Goal: Obtain resource: Download file/media

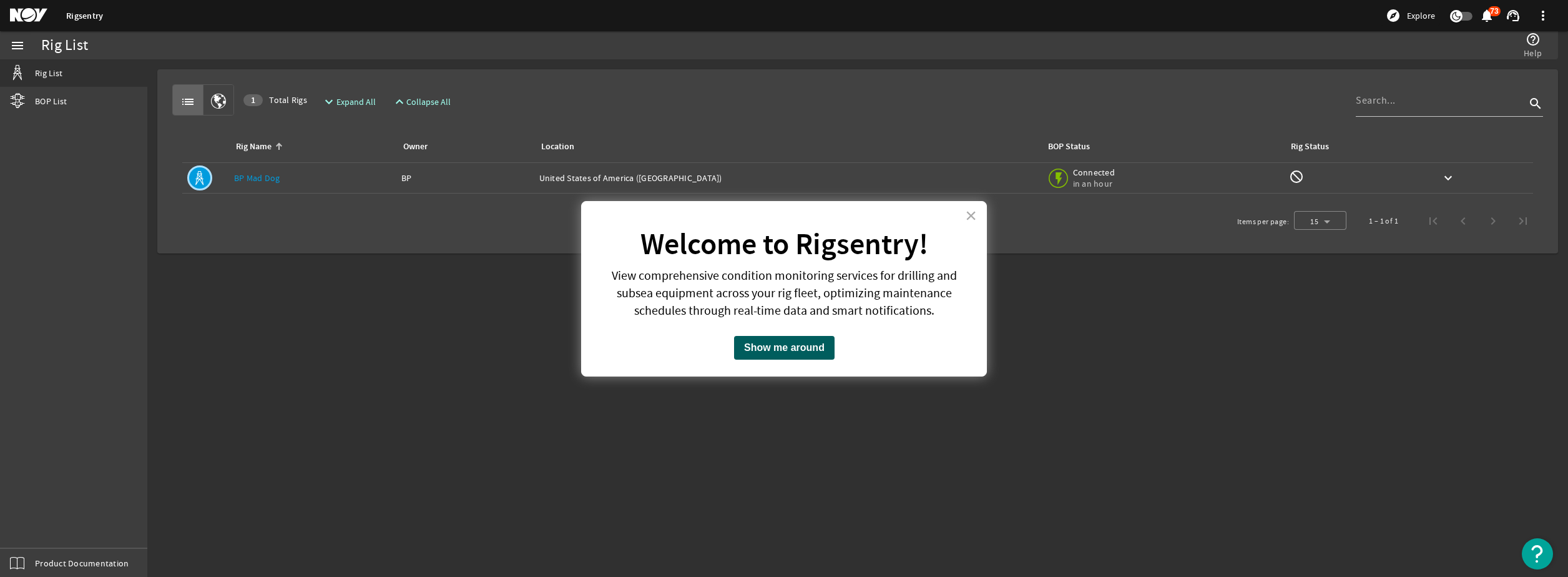
click at [827, 345] on button "Show me around" at bounding box center [784, 347] width 101 height 23
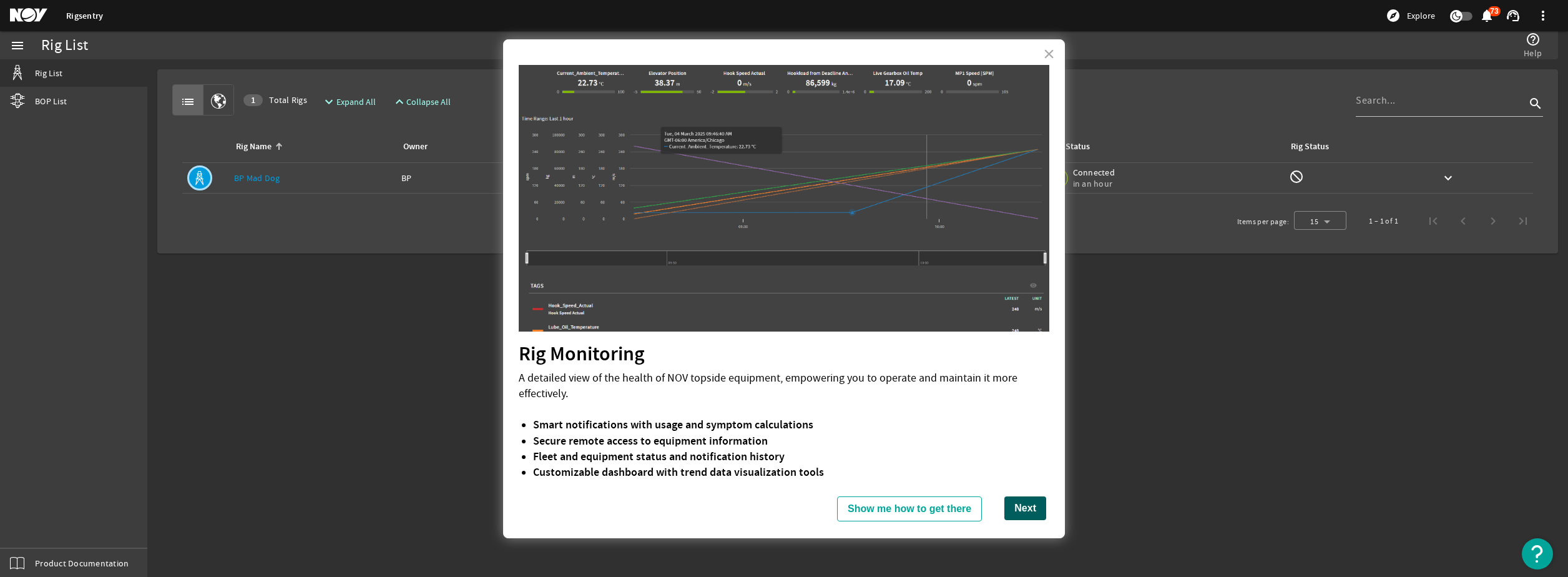
click at [1010, 501] on button "Next" at bounding box center [1025, 508] width 42 height 23
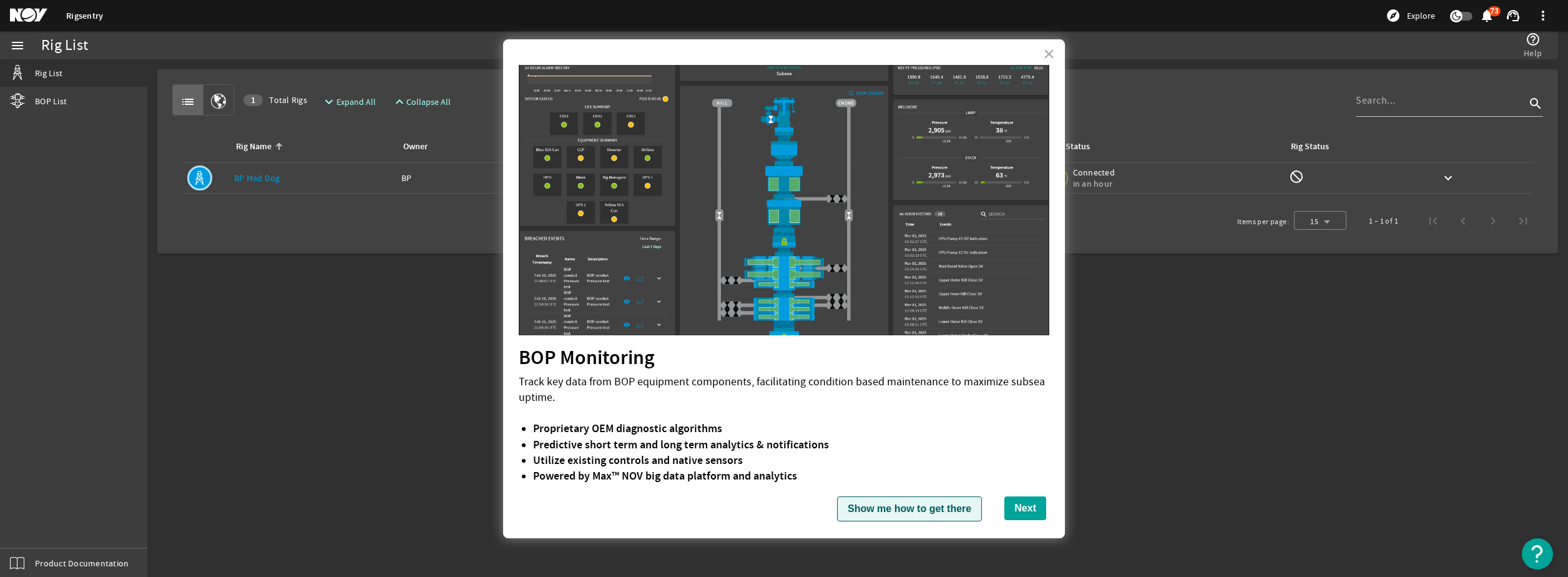
click at [947, 508] on button "Show me how to get there" at bounding box center [910, 509] width 145 height 25
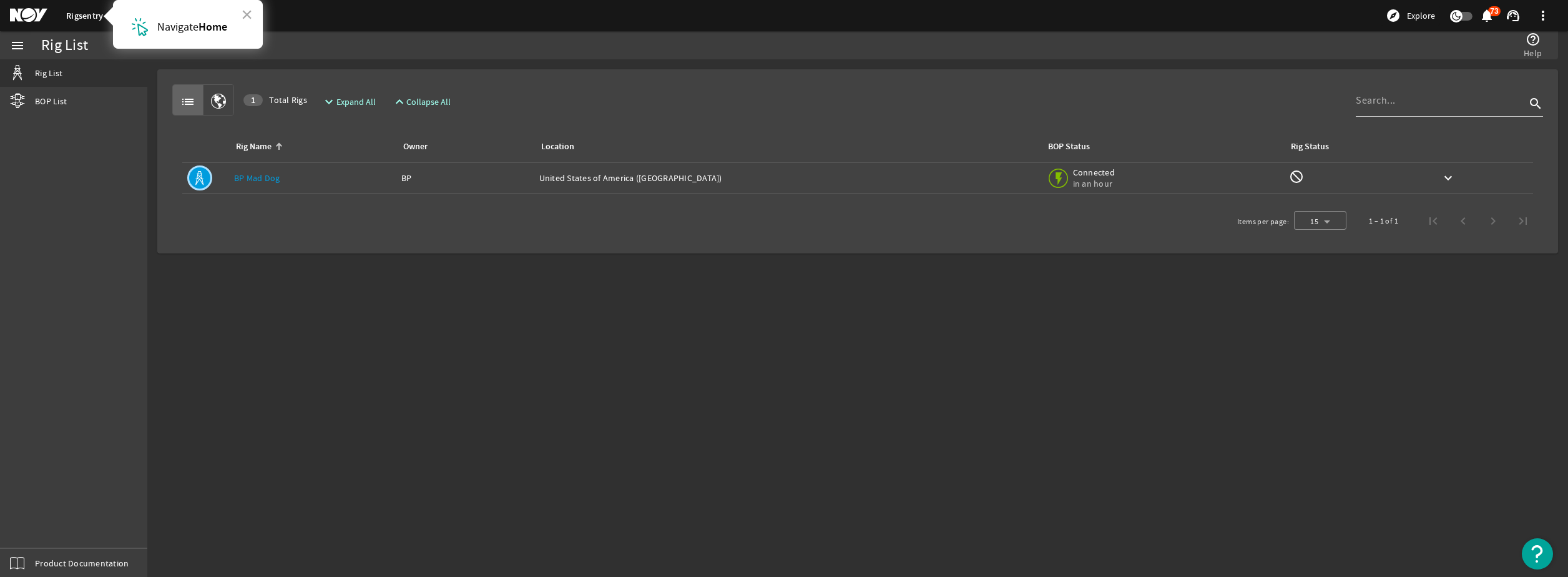
click at [100, 19] on link "Rigsentry" at bounding box center [84, 16] width 37 height 12
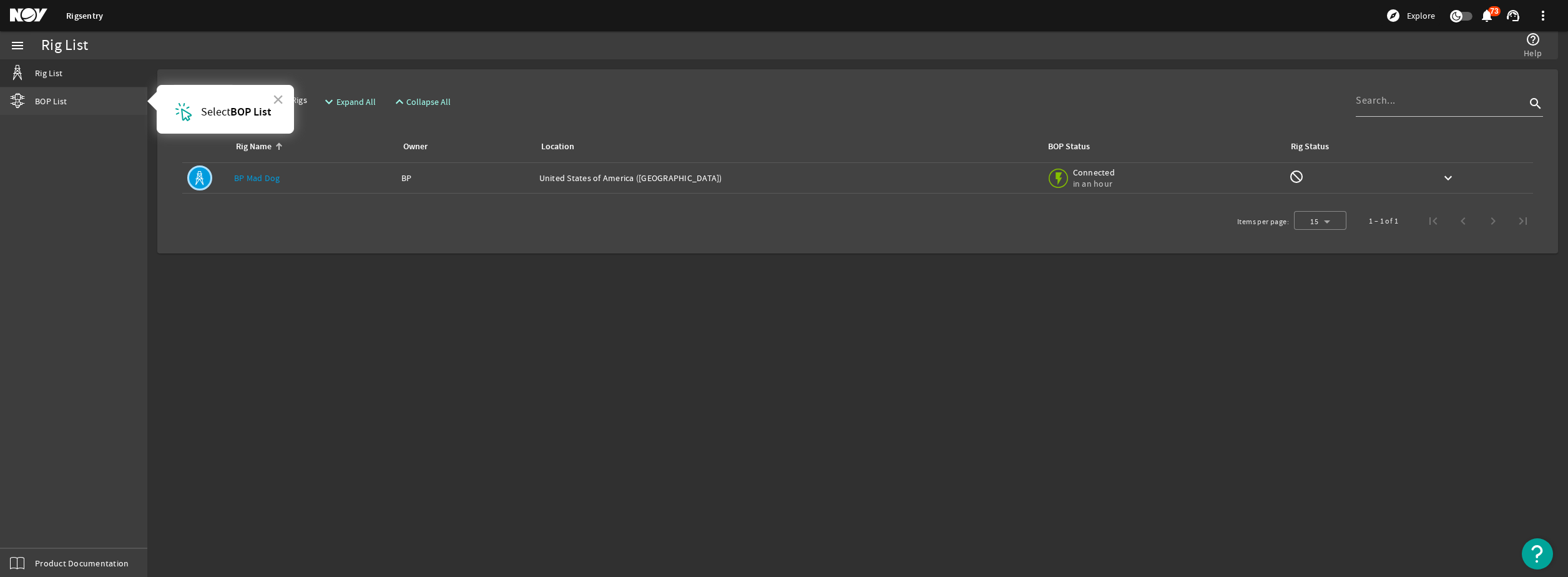
click at [71, 98] on link "BOP List" at bounding box center [73, 101] width 147 height 28
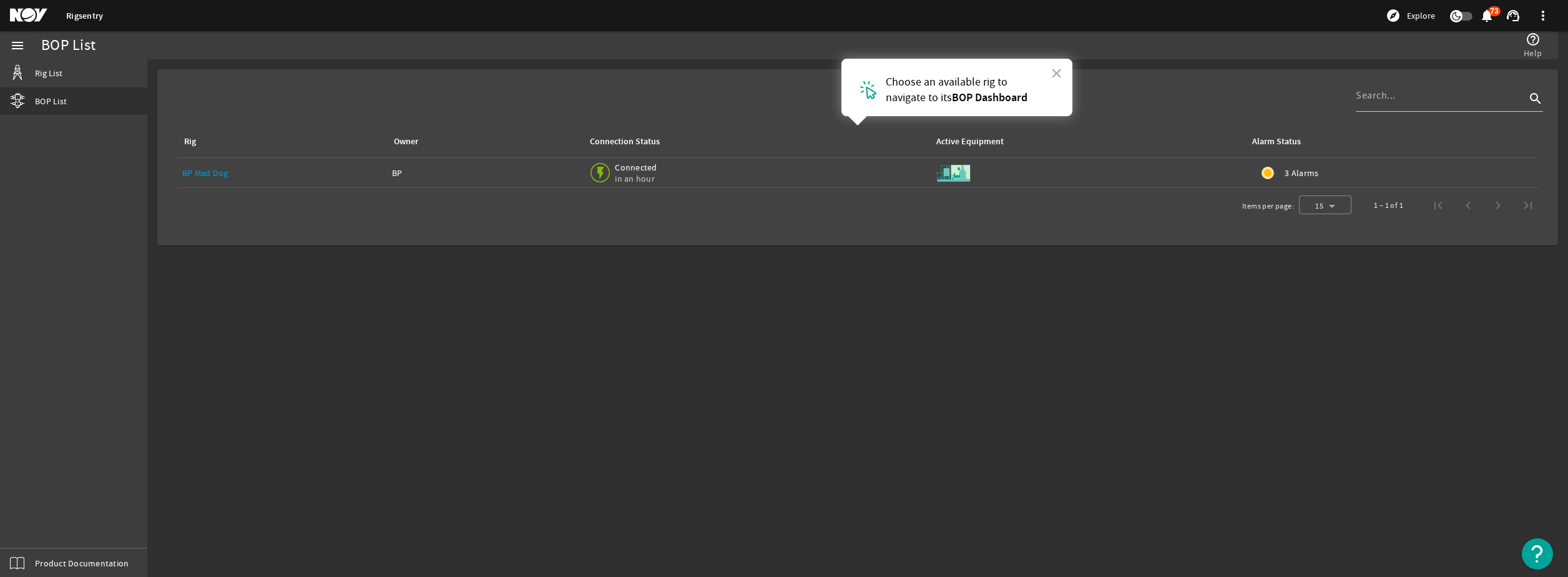
click at [207, 171] on link "BP Mad Dog" at bounding box center [205, 172] width 46 height 11
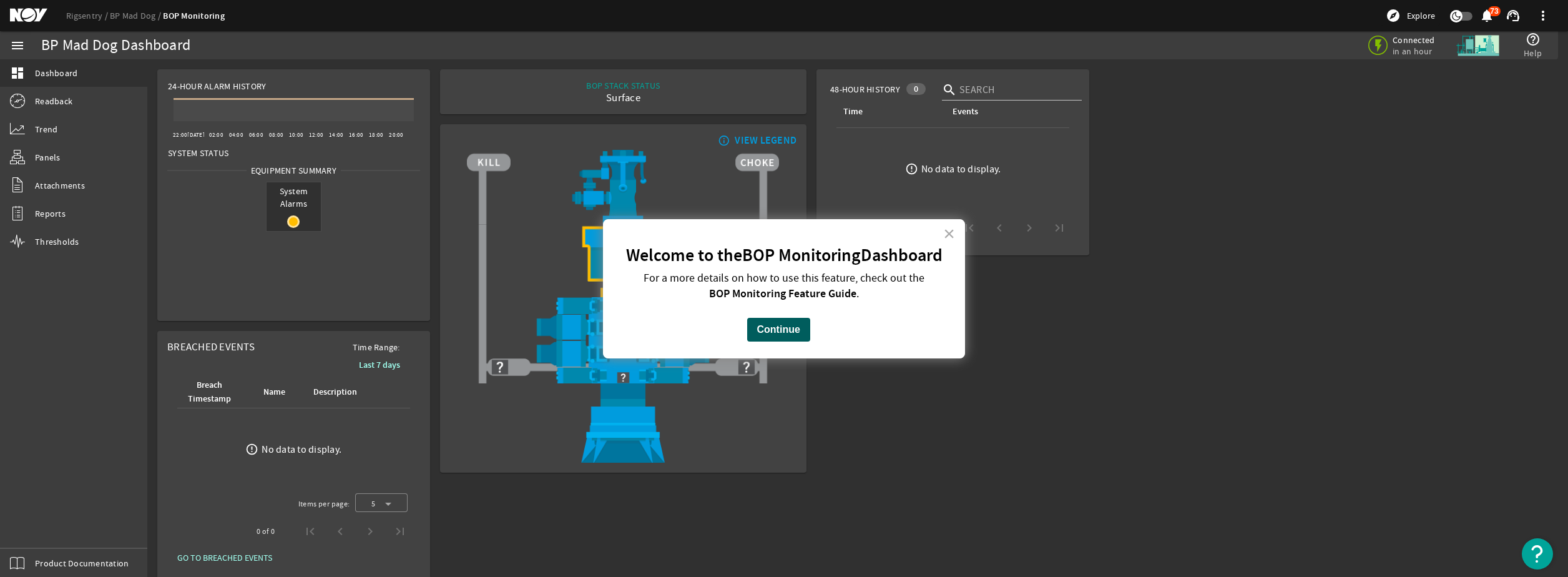
click at [786, 326] on button "Continue" at bounding box center [778, 329] width 63 height 23
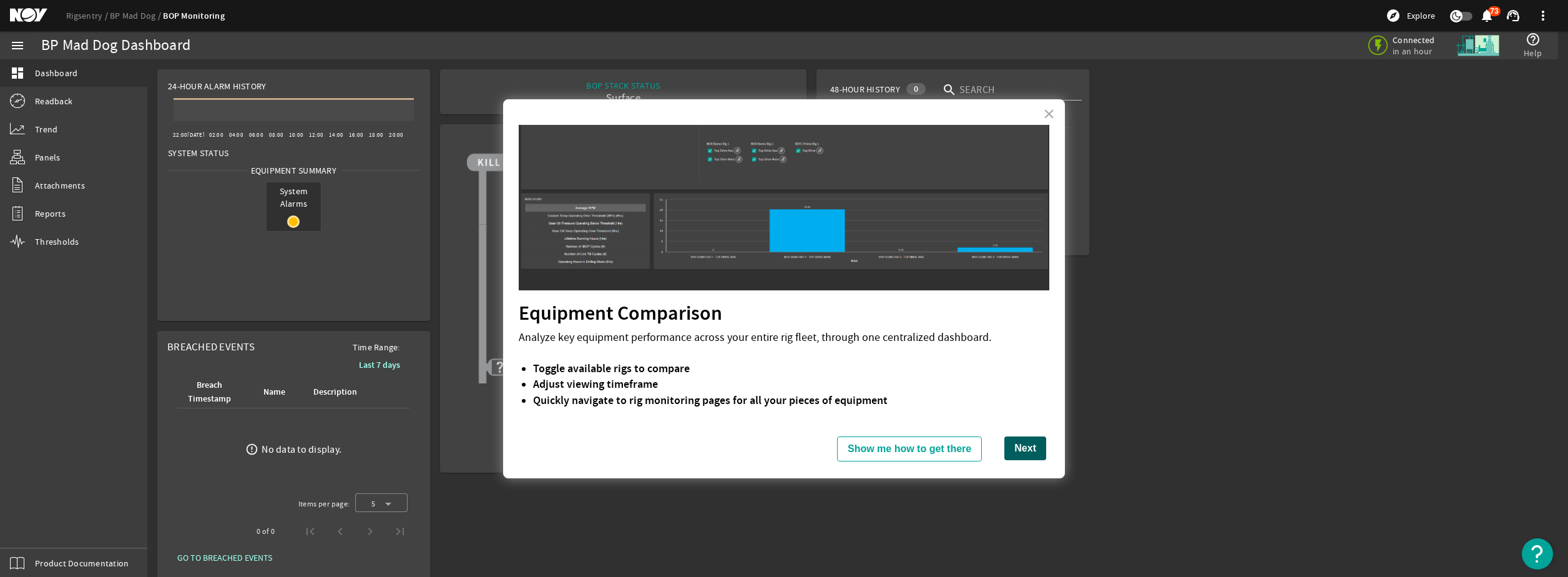
click at [1011, 444] on button "Next" at bounding box center [1025, 448] width 42 height 23
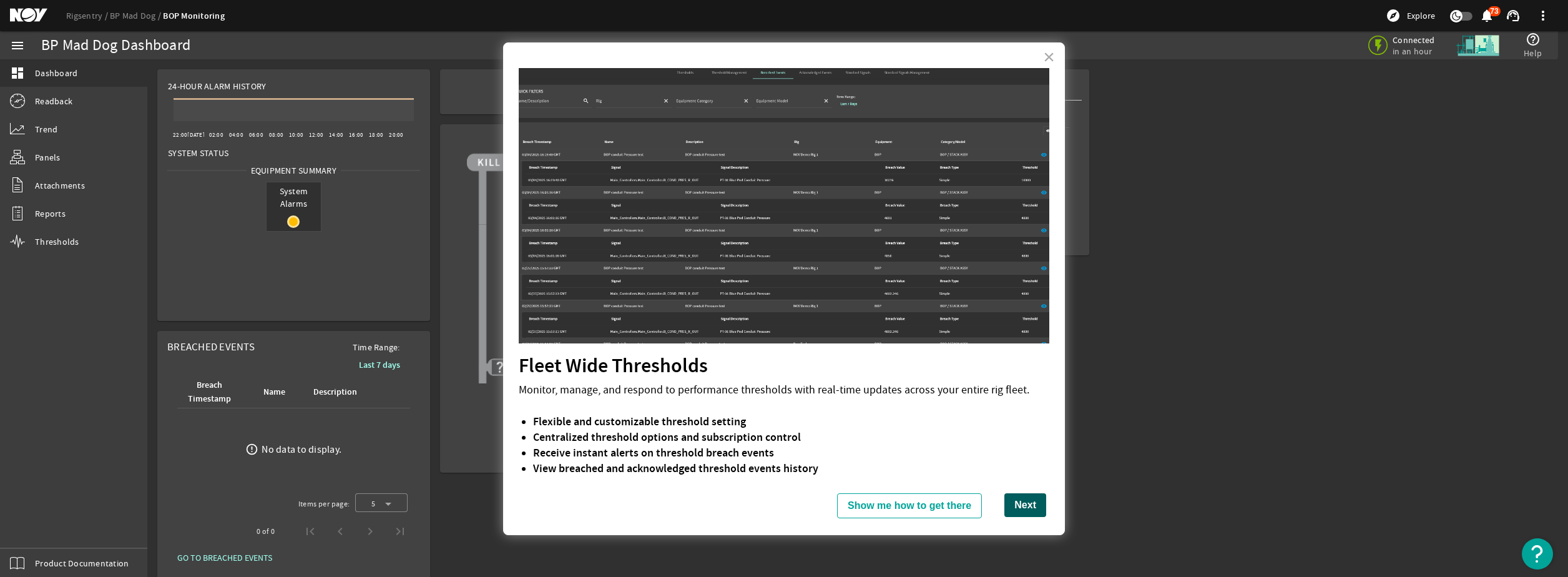
click at [1029, 502] on button "Next" at bounding box center [1025, 505] width 42 height 23
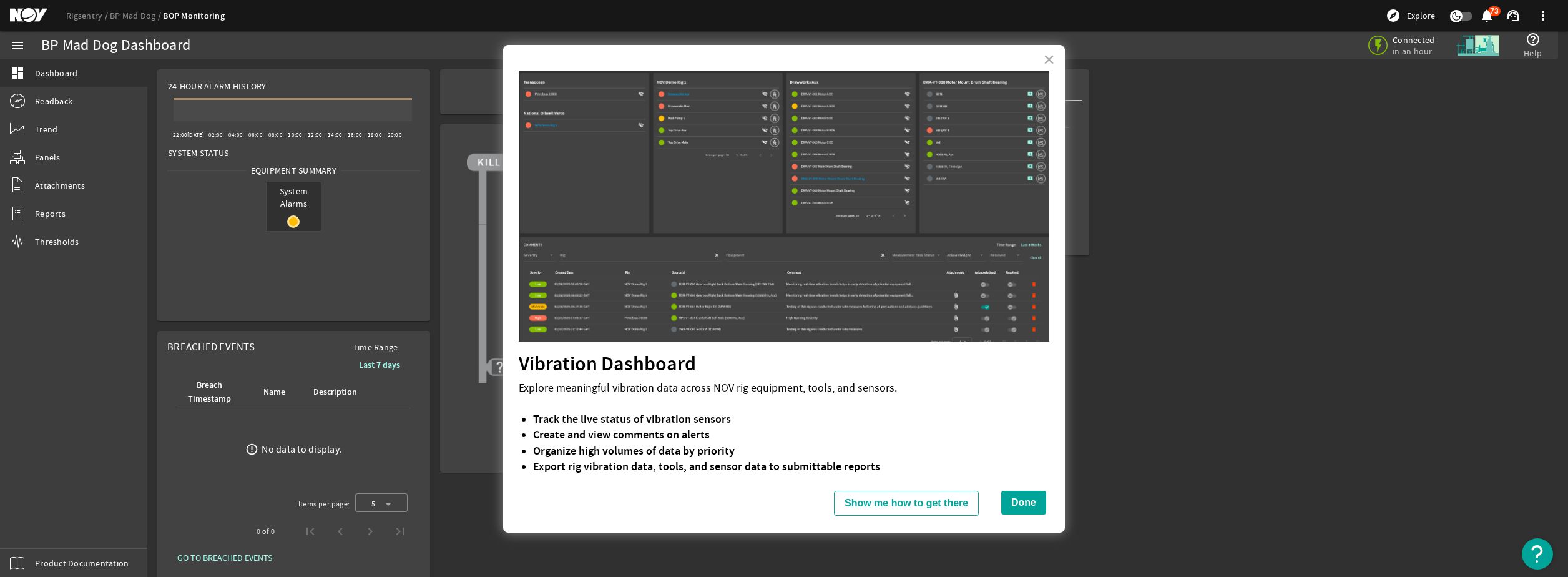
click at [1029, 502] on button "Done" at bounding box center [1024, 502] width 45 height 23
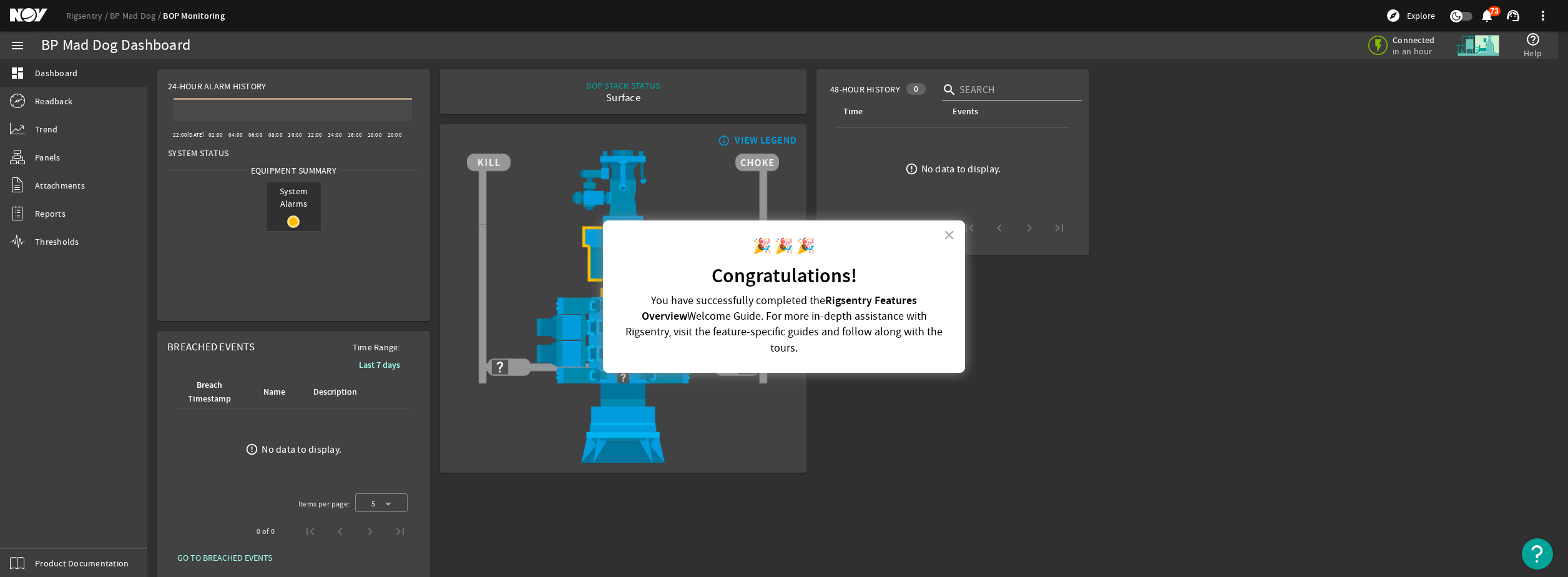
click at [946, 232] on button "×" at bounding box center [950, 234] width 12 height 20
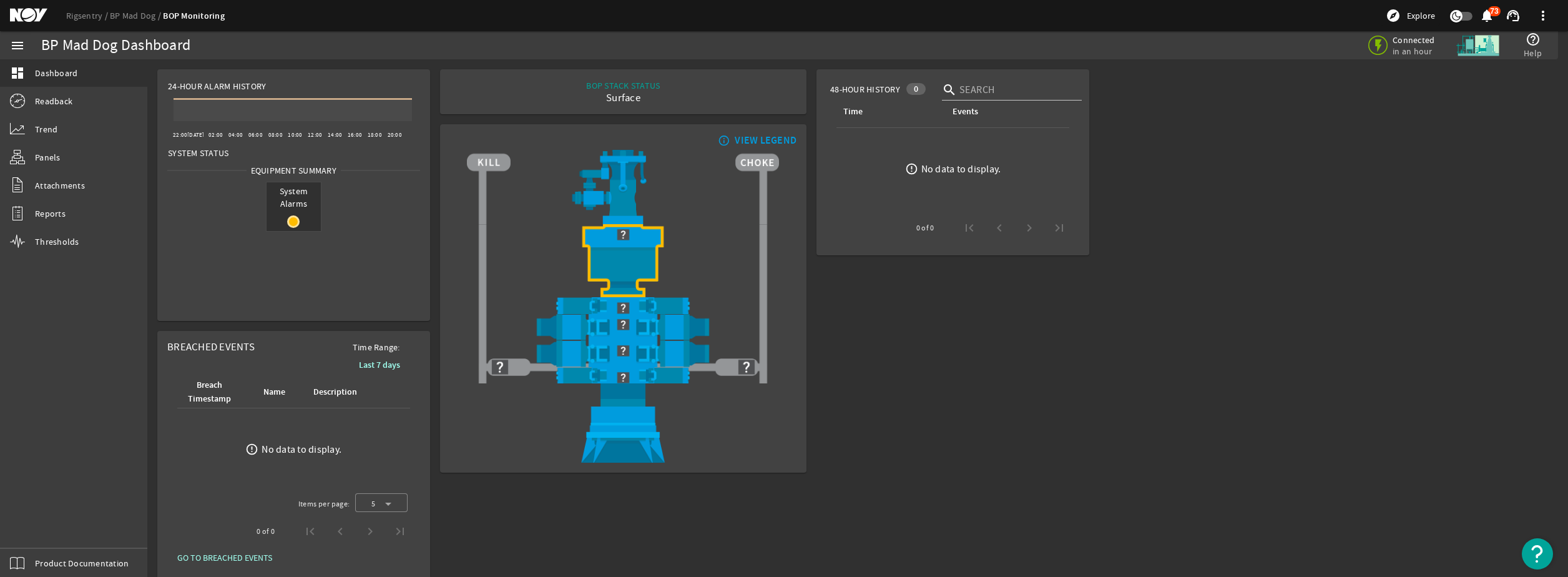
click at [735, 137] on div "VIEW LEGEND" at bounding box center [765, 140] width 62 height 12
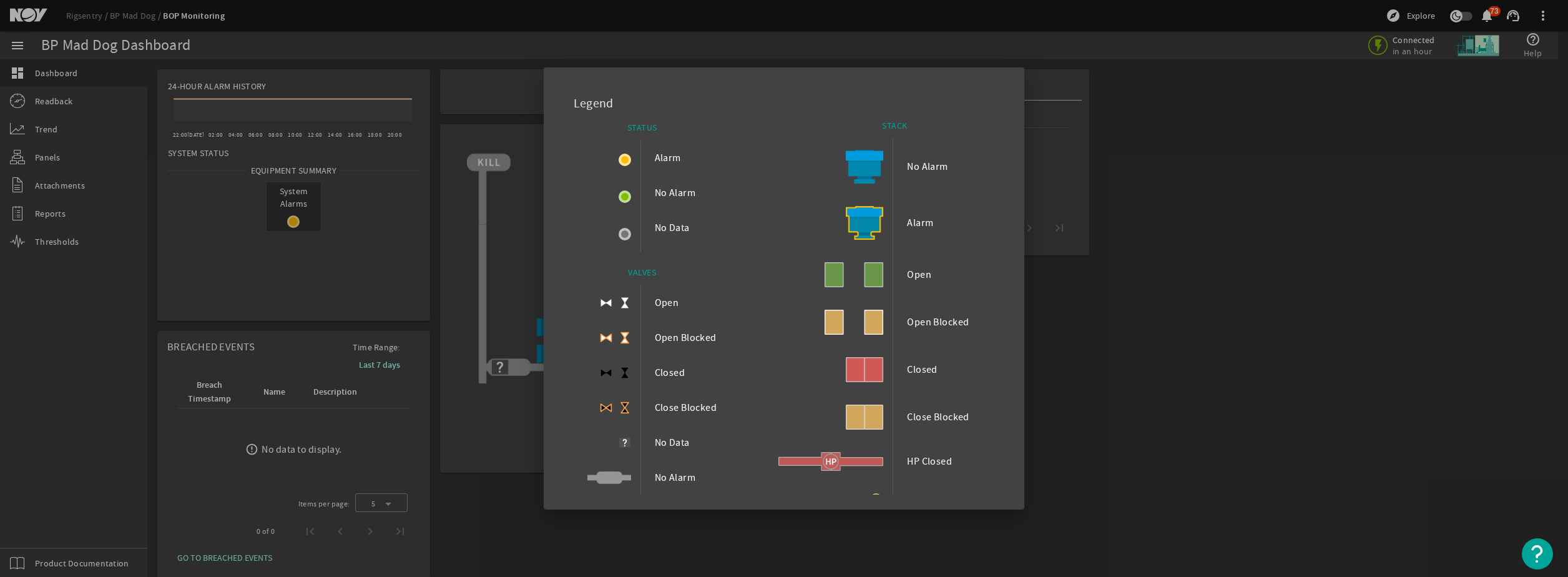
click at [1098, 258] on div at bounding box center [784, 288] width 1568 height 577
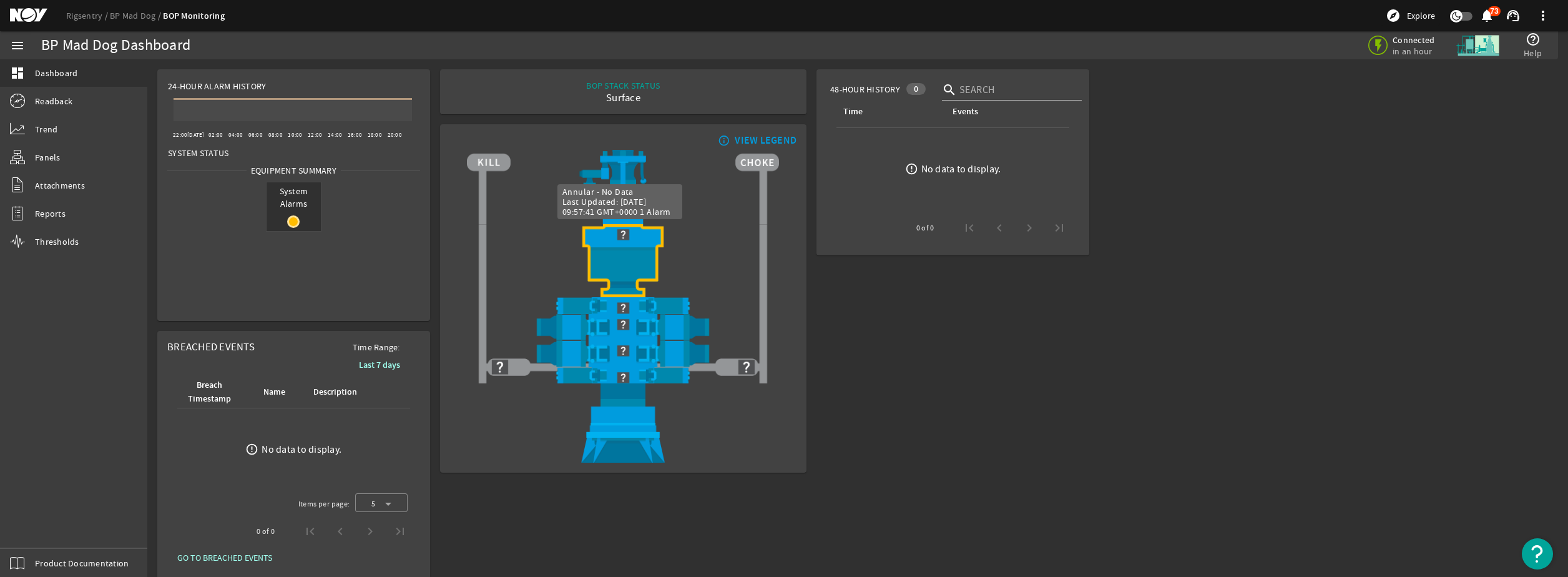
click at [621, 240] on img at bounding box center [623, 235] width 312 height 21
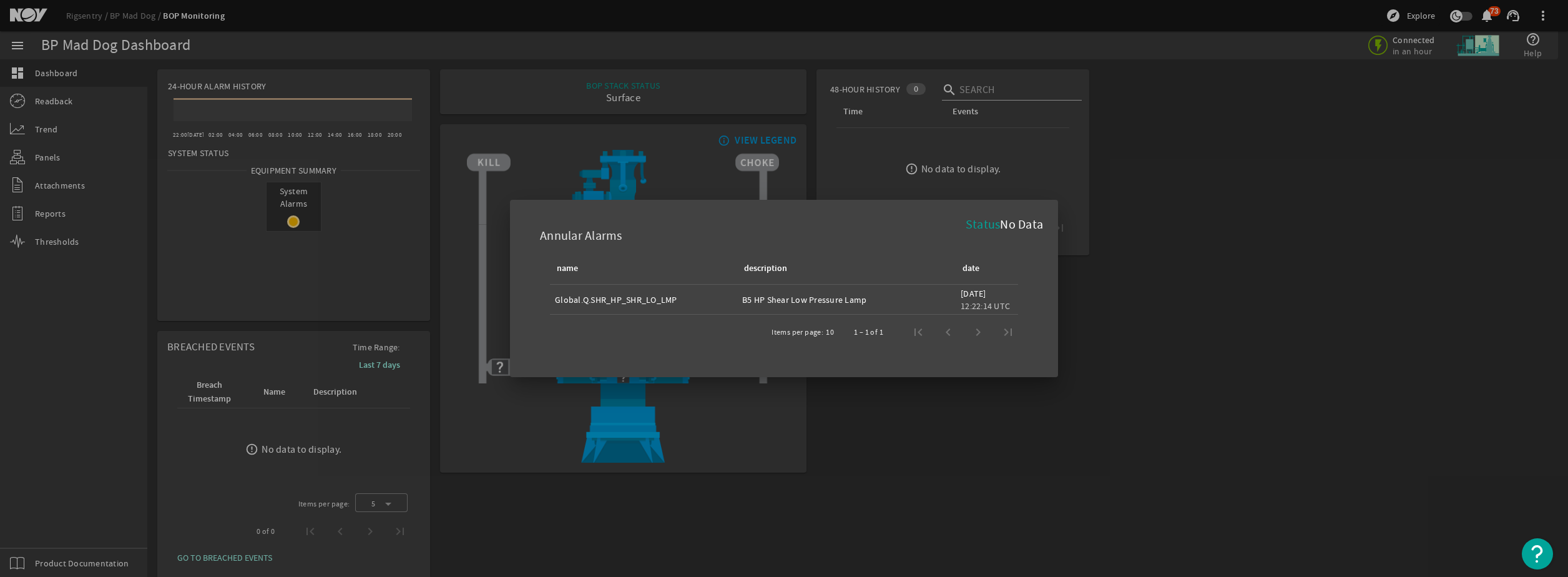
click at [1138, 248] on div at bounding box center [784, 288] width 1568 height 577
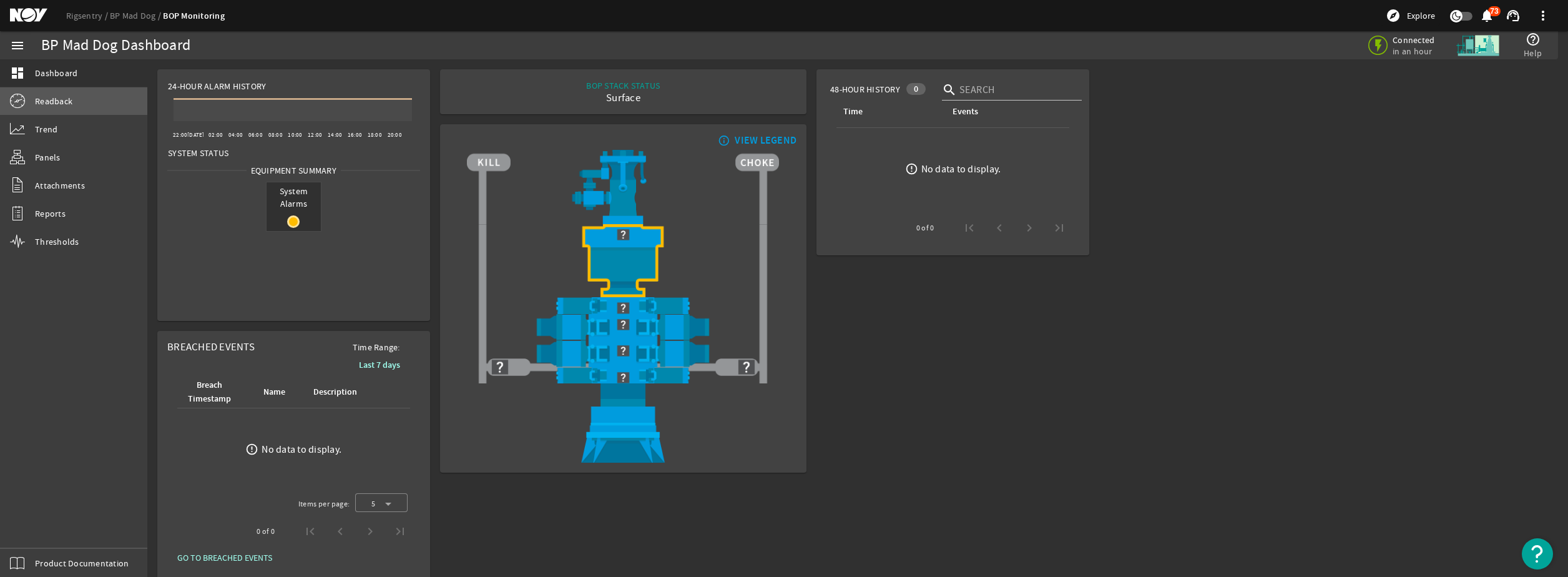
click at [68, 104] on span "Readback" at bounding box center [53, 101] width 37 height 12
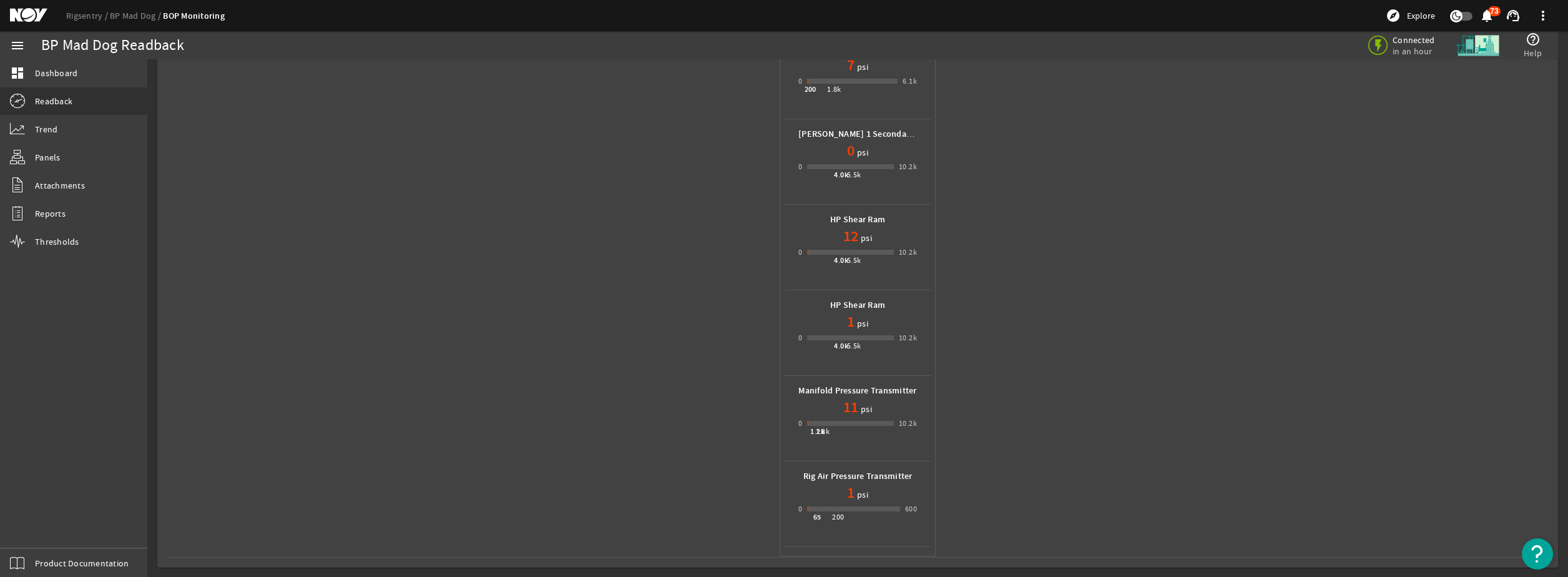
scroll to position [172, 0]
click at [82, 138] on link "Trend" at bounding box center [73, 130] width 147 height 28
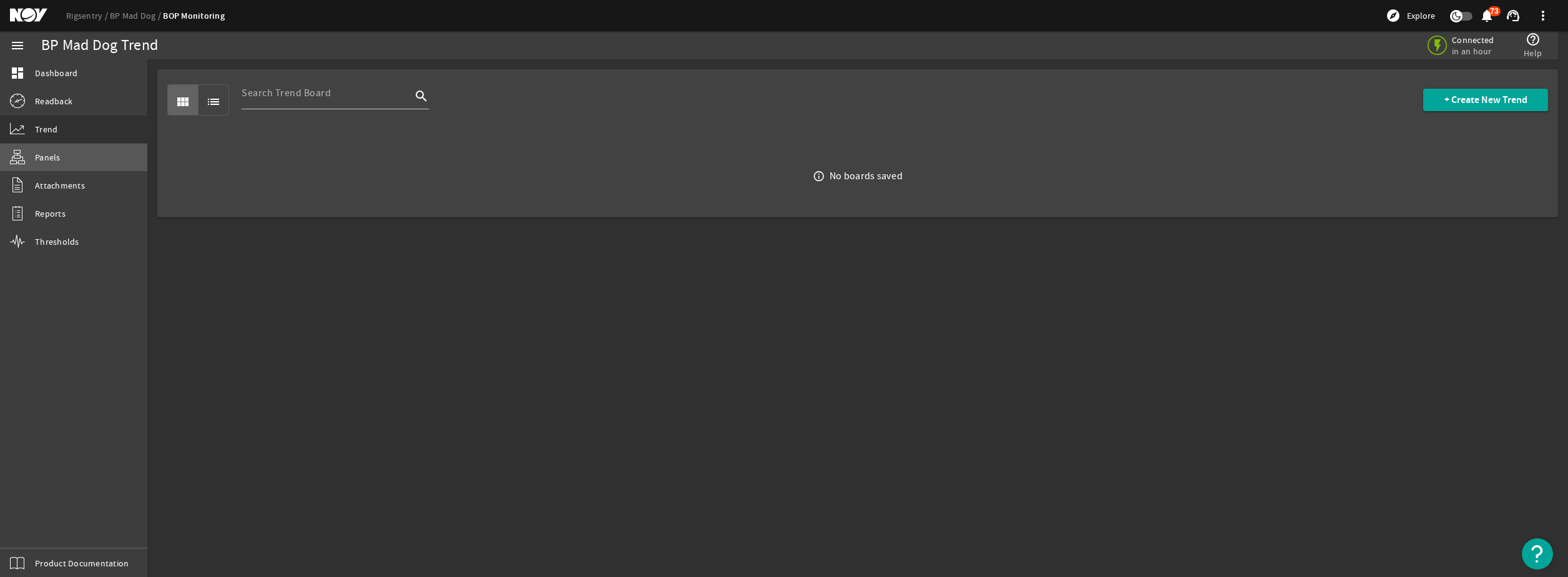
click at [81, 153] on link "Panels" at bounding box center [73, 158] width 147 height 28
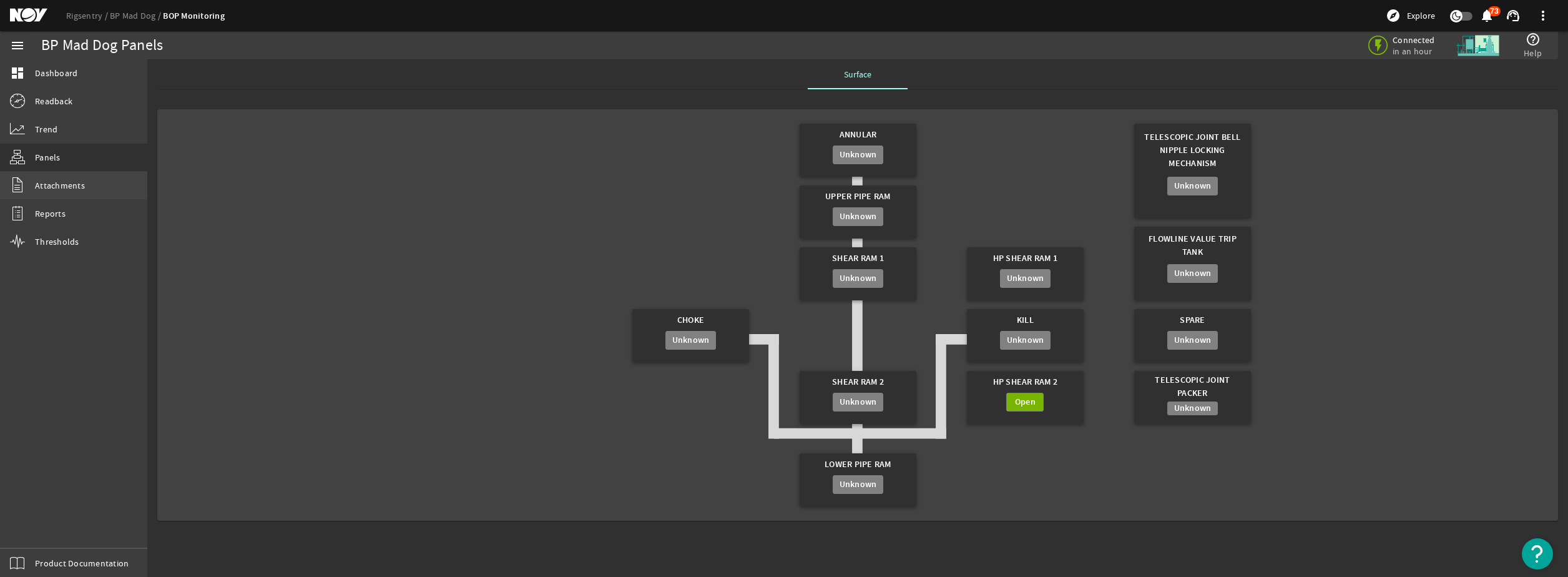
click at [79, 190] on span "Attachments" at bounding box center [59, 185] width 50 height 12
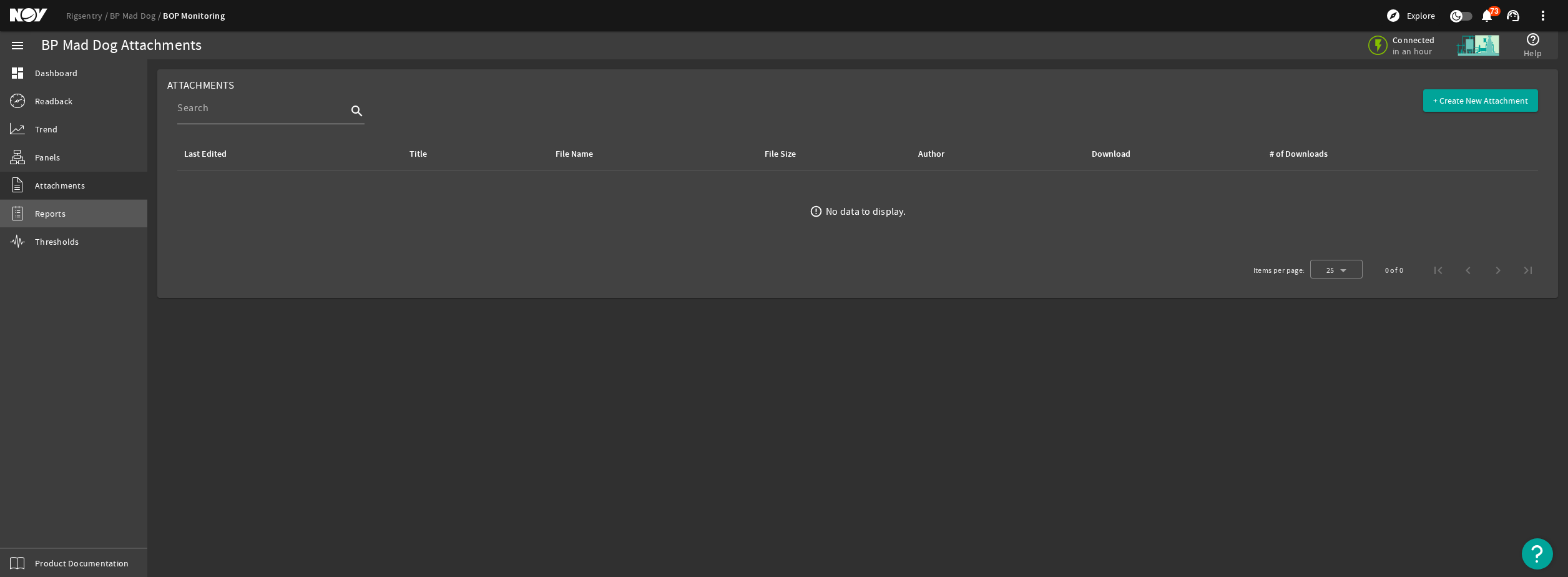
click at [72, 211] on link "Reports" at bounding box center [73, 214] width 147 height 28
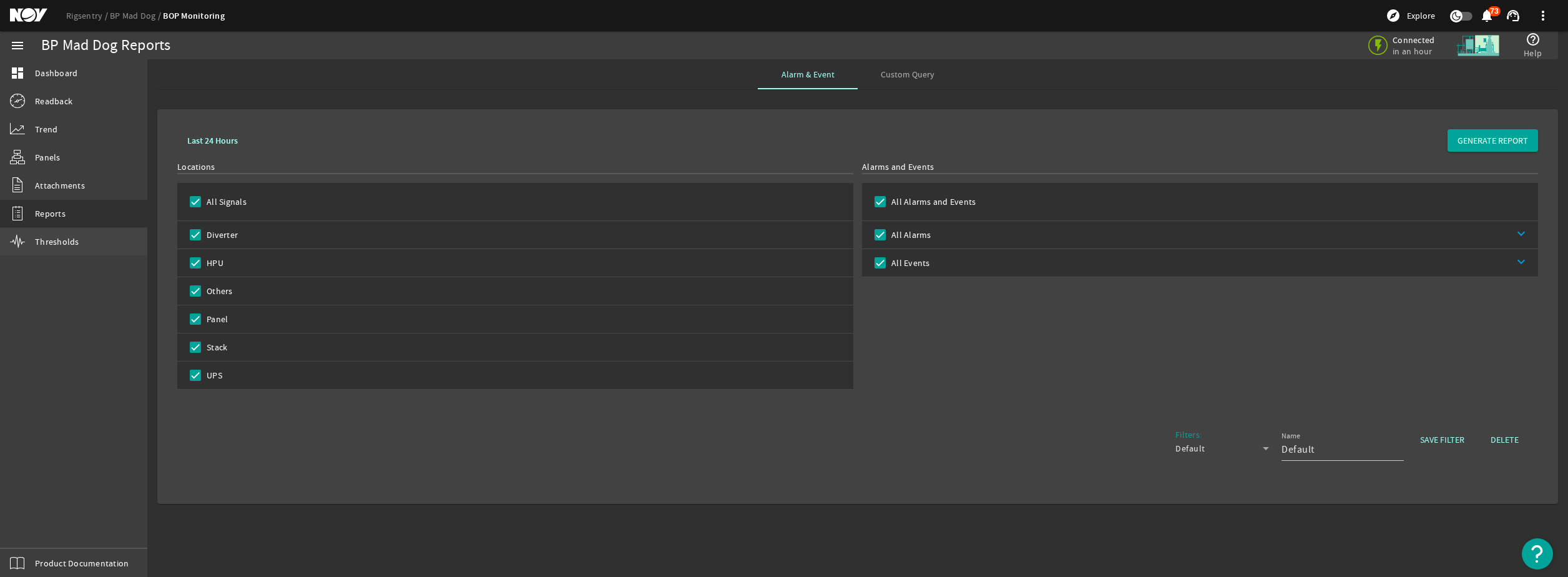
click at [73, 233] on link "Thresholds" at bounding box center [73, 242] width 147 height 28
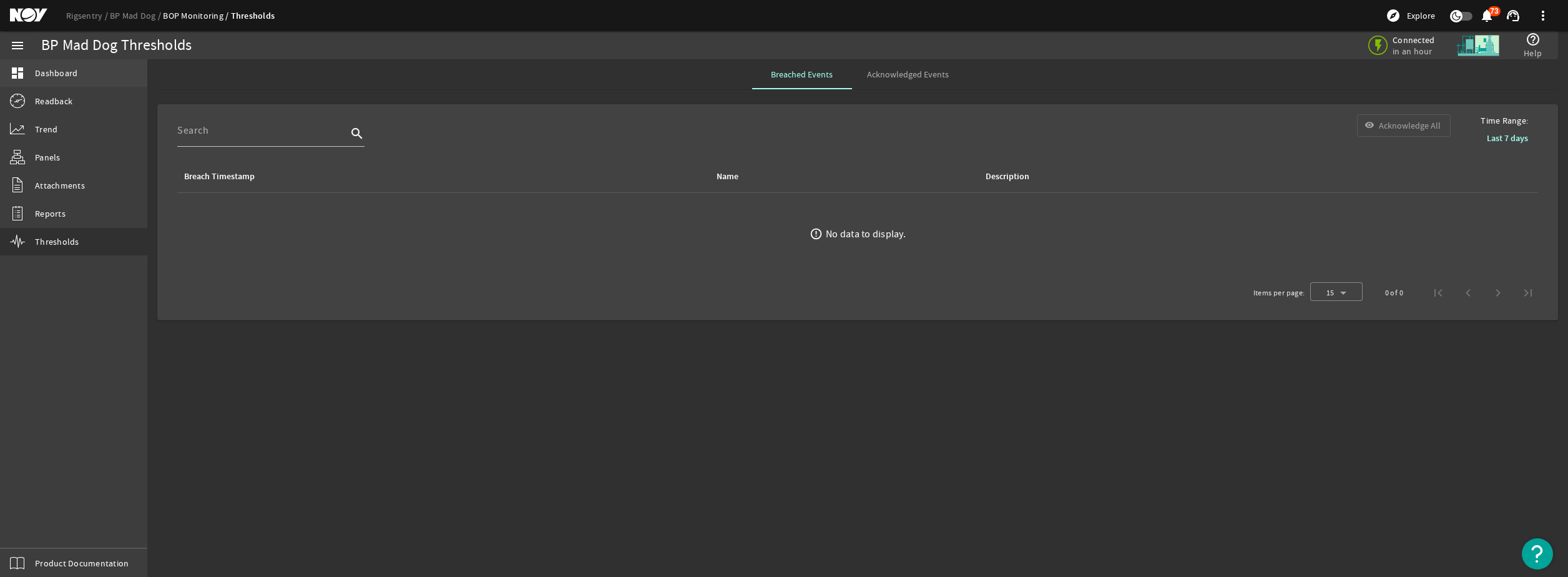
click at [62, 76] on span "Dashboard" at bounding box center [56, 73] width 43 height 12
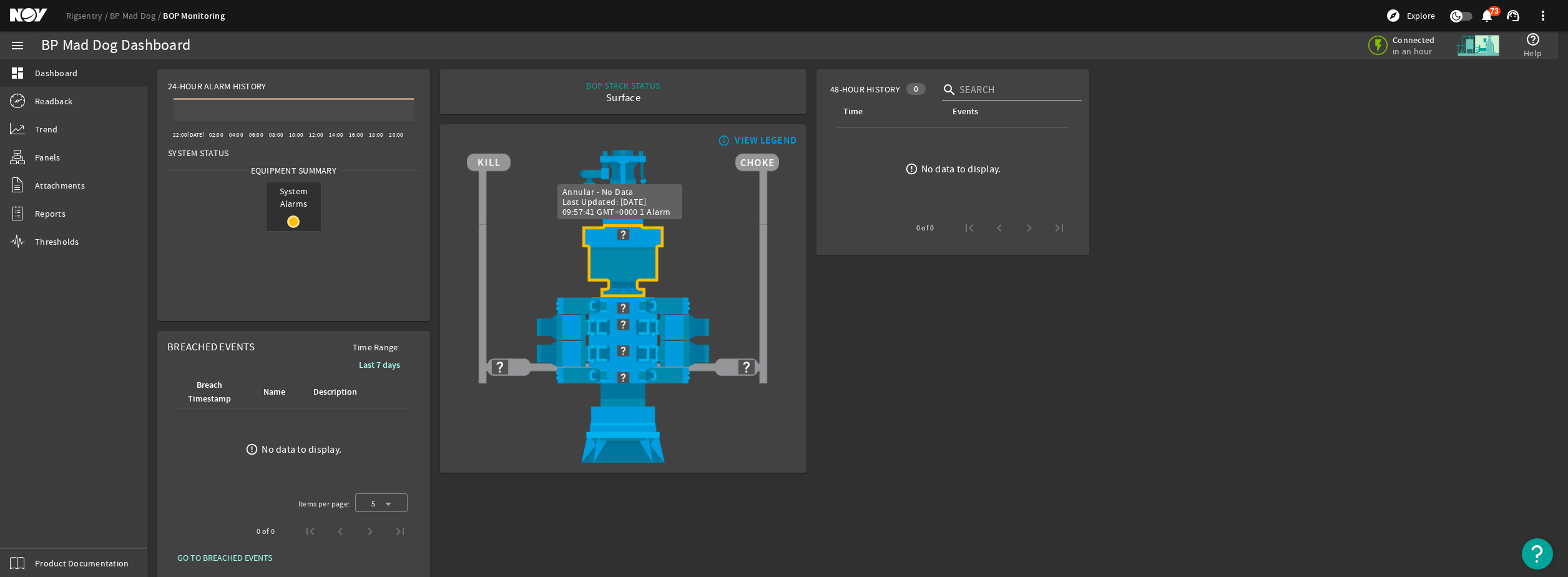
click at [636, 240] on img at bounding box center [623, 235] width 312 height 21
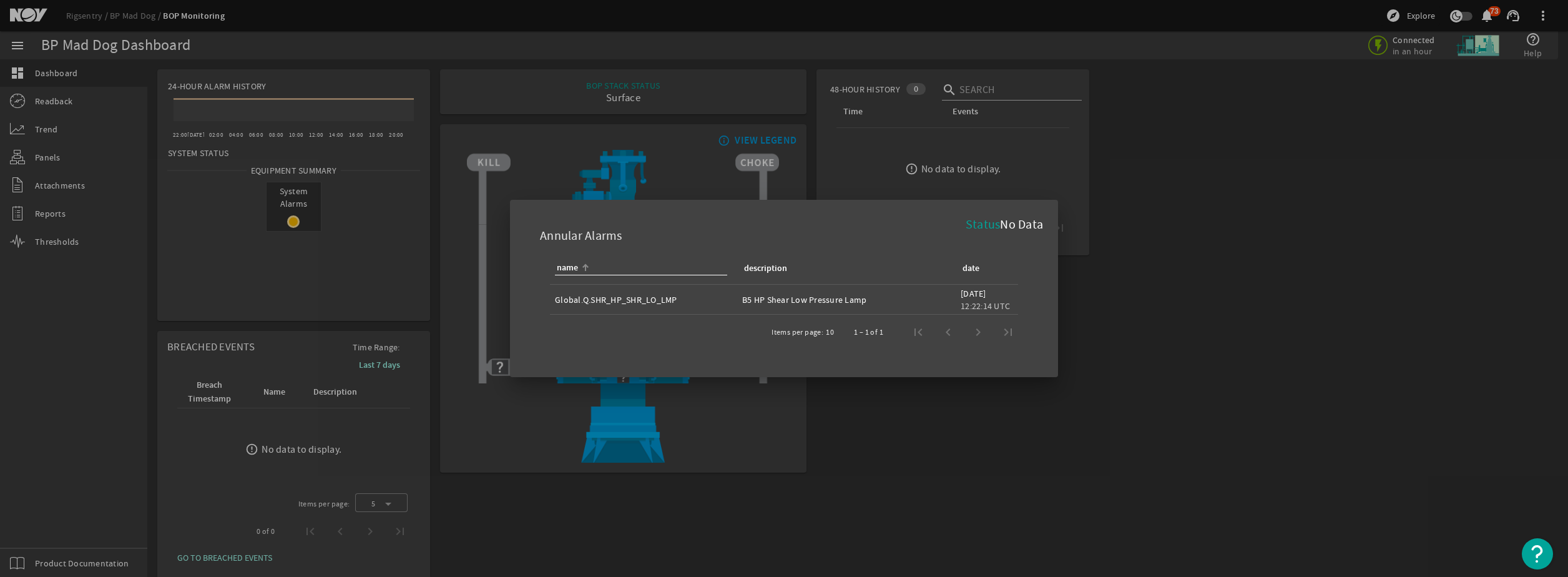
click at [1132, 238] on div at bounding box center [784, 288] width 1568 height 577
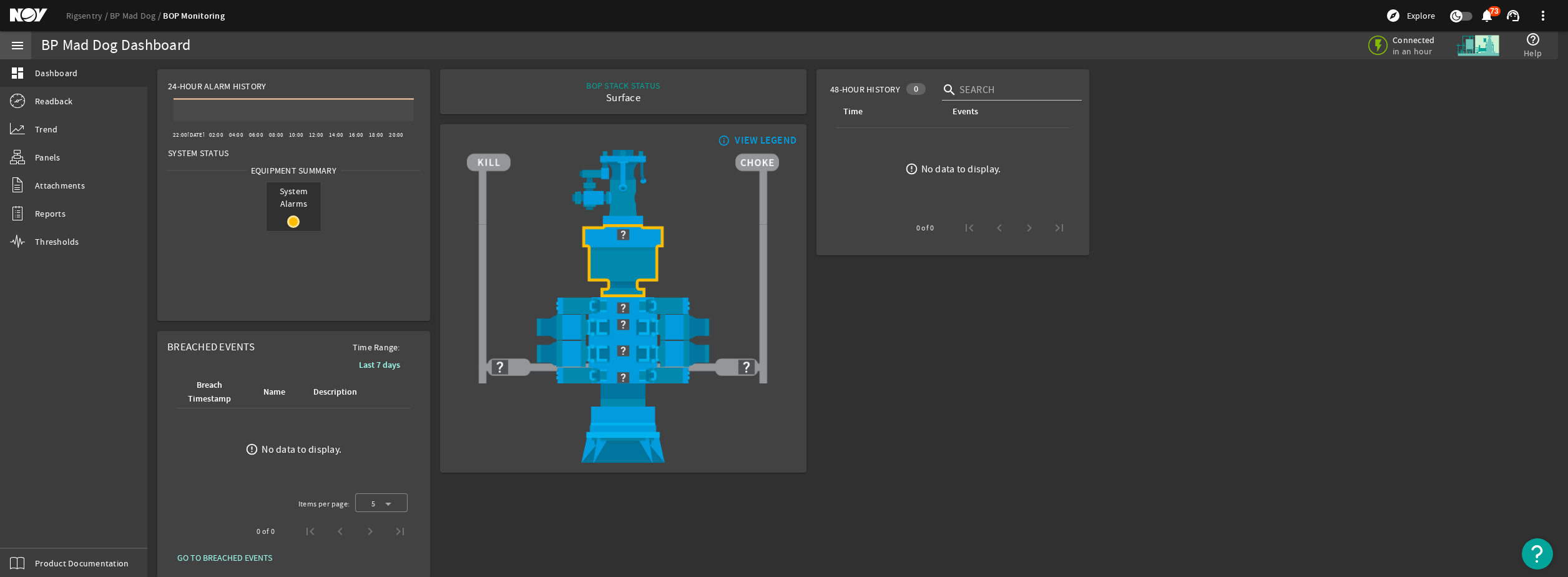
click at [23, 41] on mat-icon "menu" at bounding box center [17, 45] width 15 height 15
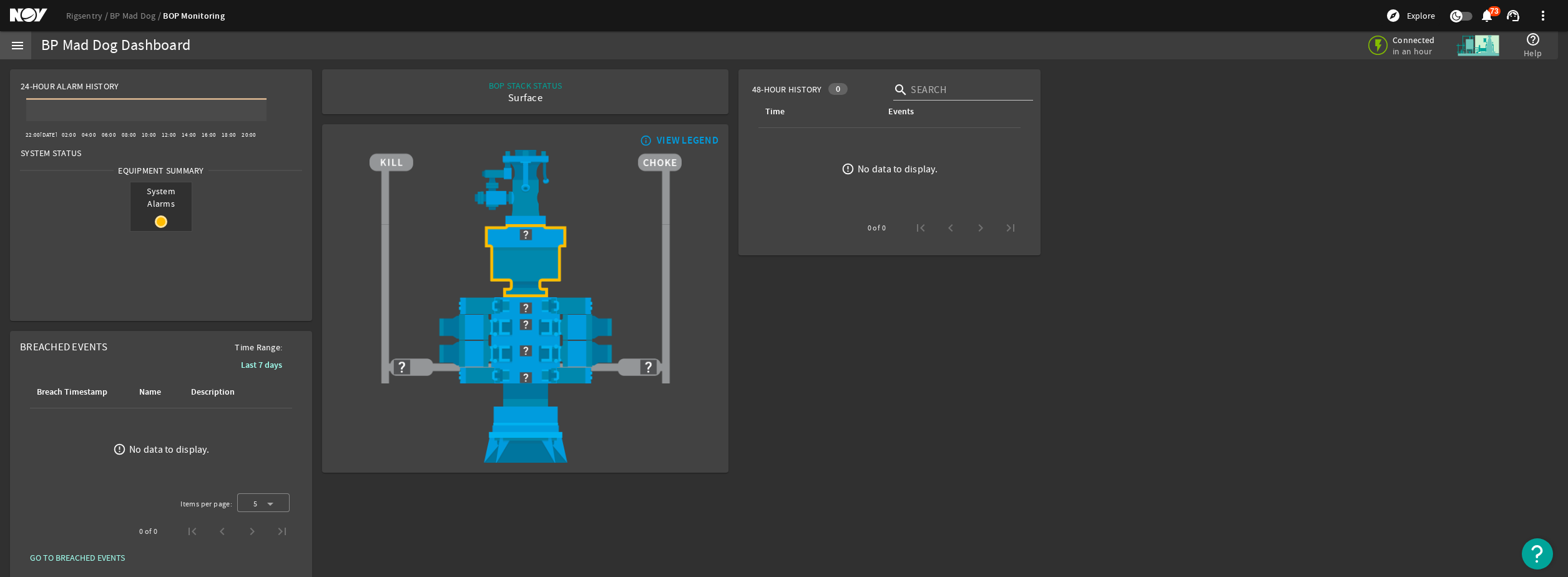
click at [23, 41] on mat-icon "menu" at bounding box center [17, 45] width 15 height 15
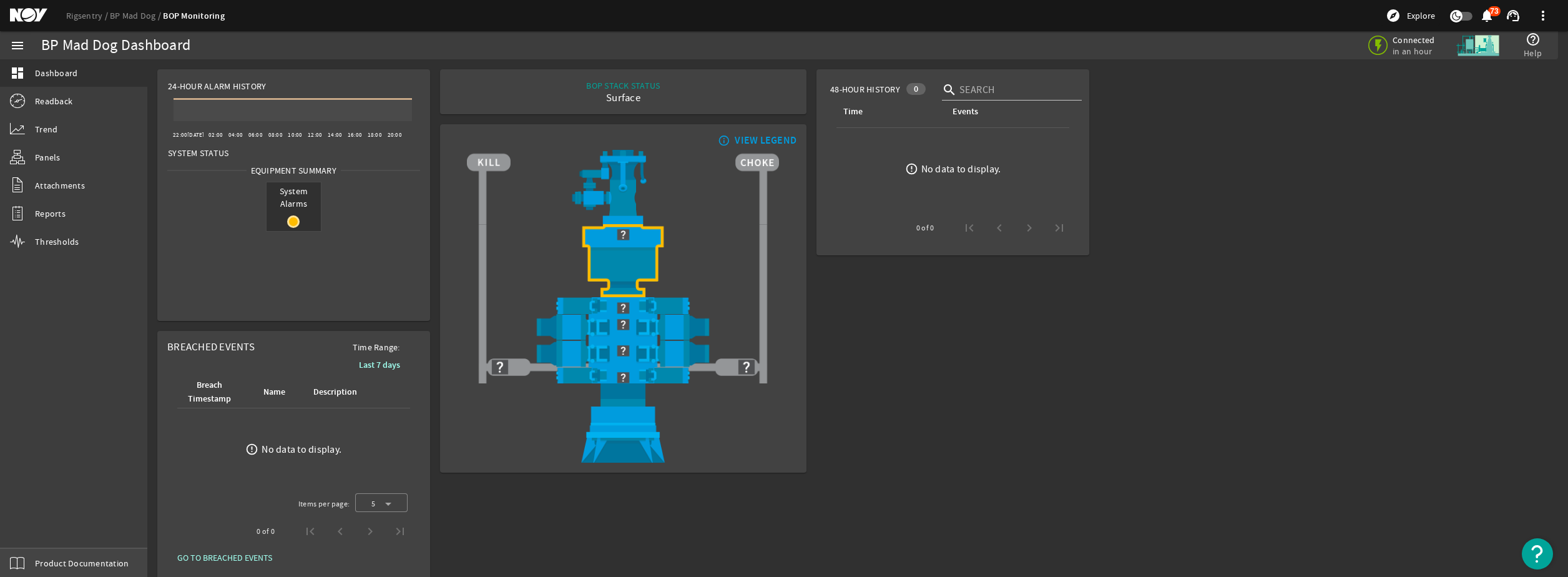
click at [89, 565] on span "Product Documentation" at bounding box center [82, 563] width 94 height 12
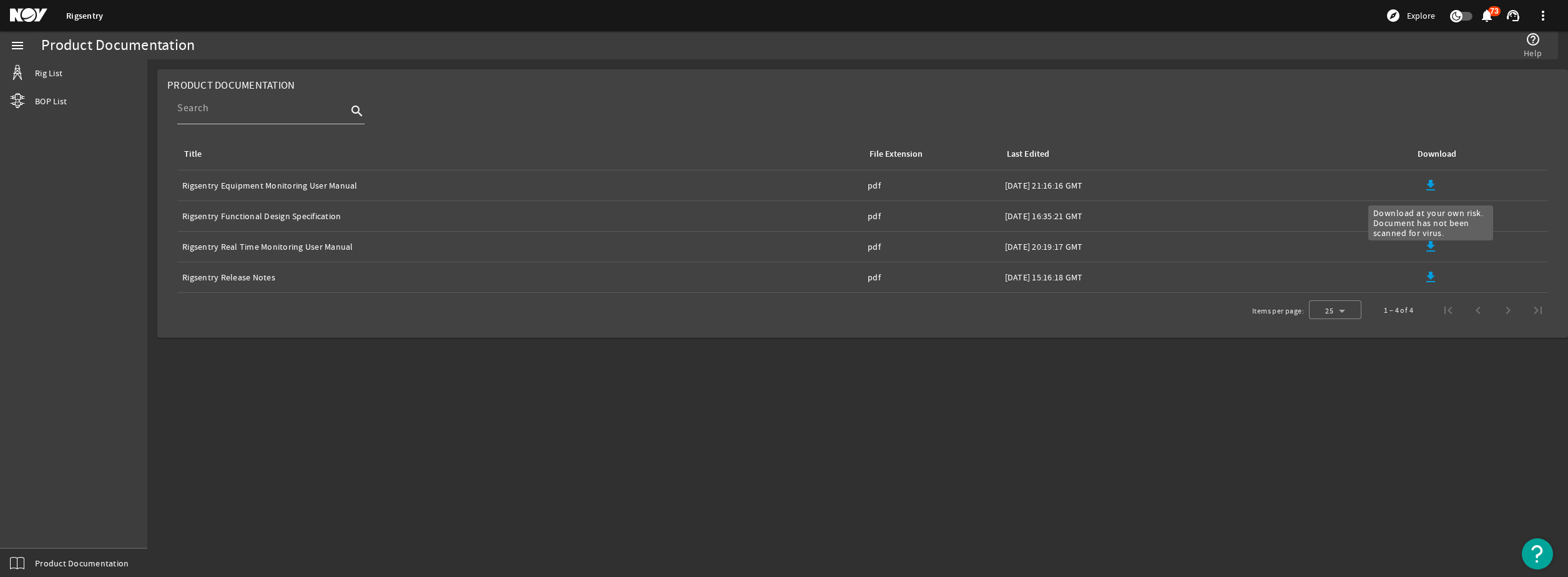
click at [1438, 182] on mat-icon "file_download" at bounding box center [1431, 185] width 15 height 15
click at [1437, 210] on mat-icon "file_download" at bounding box center [1431, 216] width 15 height 15
click at [1431, 247] on mat-icon "file_download" at bounding box center [1431, 246] width 15 height 15
click at [1435, 280] on mat-icon "file_download" at bounding box center [1431, 277] width 15 height 15
click at [53, 97] on span "BOP List" at bounding box center [50, 101] width 32 height 12
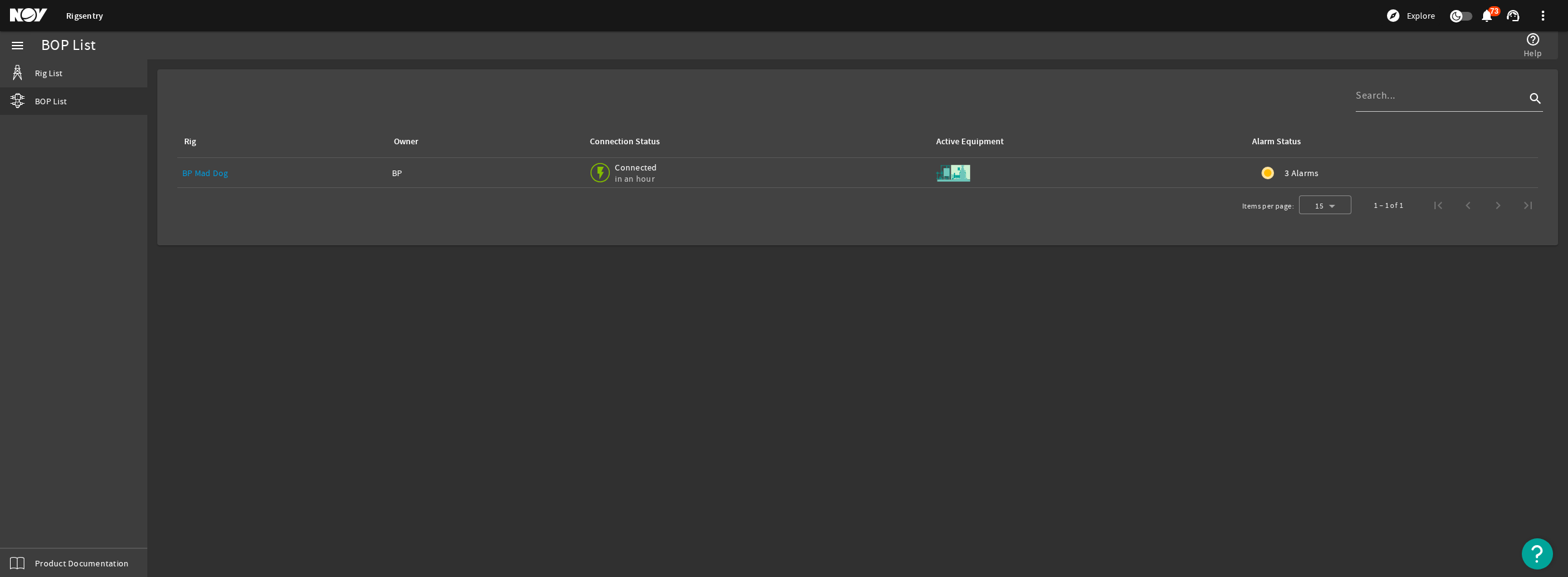
click at [217, 177] on link "BP Mad Dog" at bounding box center [205, 172] width 46 height 11
